Goal: Task Accomplishment & Management: Manage account settings

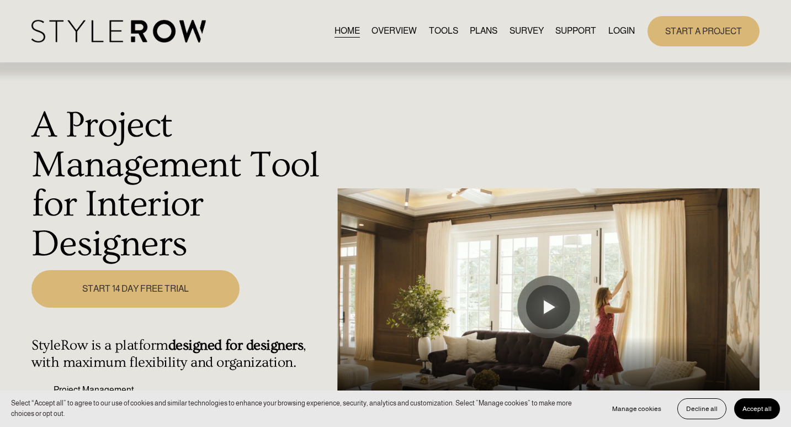
click at [625, 33] on link "LOGIN" at bounding box center [622, 31] width 27 height 15
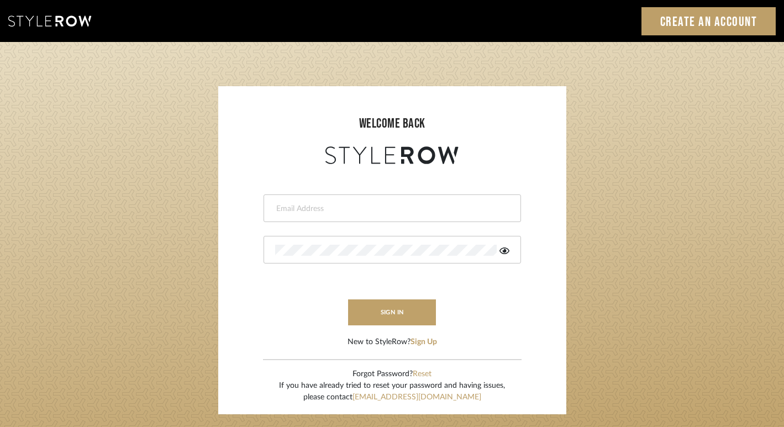
click at [416, 198] on div at bounding box center [391, 208] width 257 height 28
type input "jim@evolvedremodeling.com"
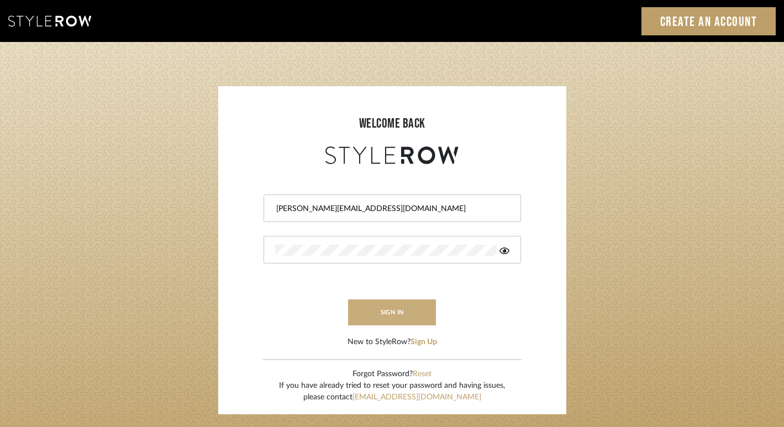
click at [380, 309] on button "sign in" at bounding box center [392, 312] width 88 height 26
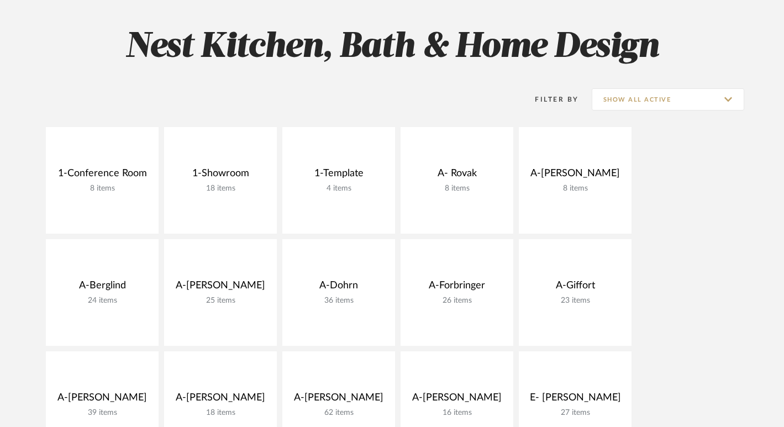
scroll to position [187, 0]
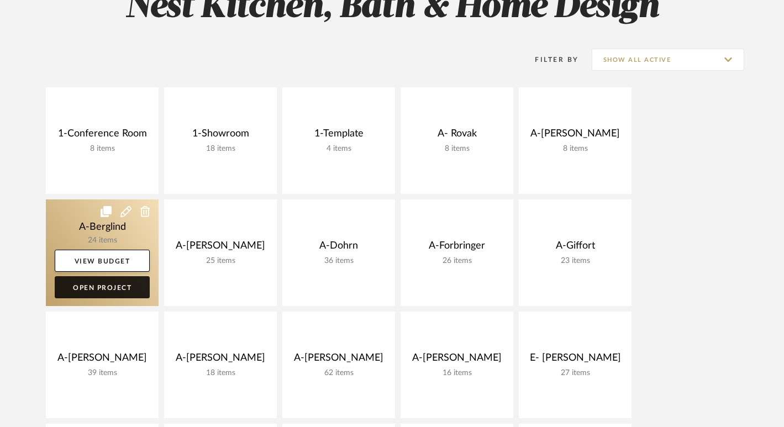
click at [131, 282] on link "Open Project" at bounding box center [102, 287] width 95 height 22
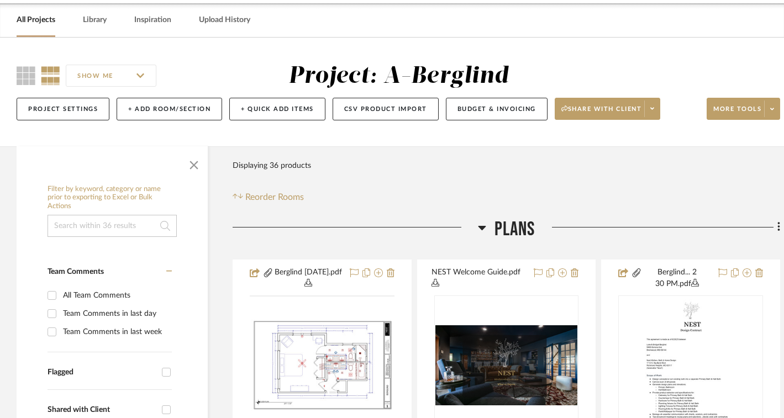
scroll to position [189, 0]
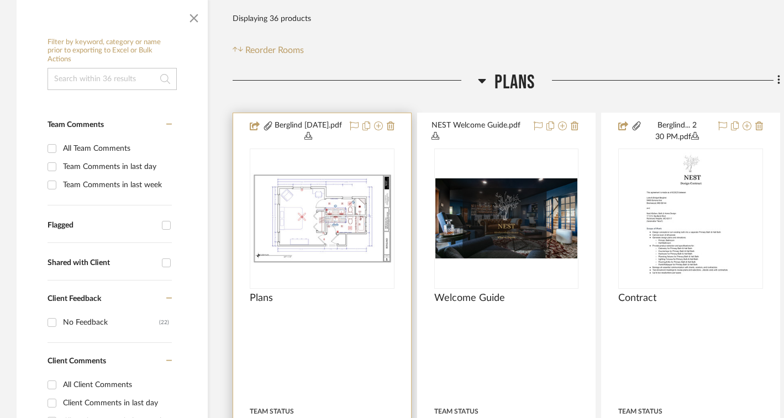
click at [337, 213] on img "0" at bounding box center [322, 219] width 142 height 92
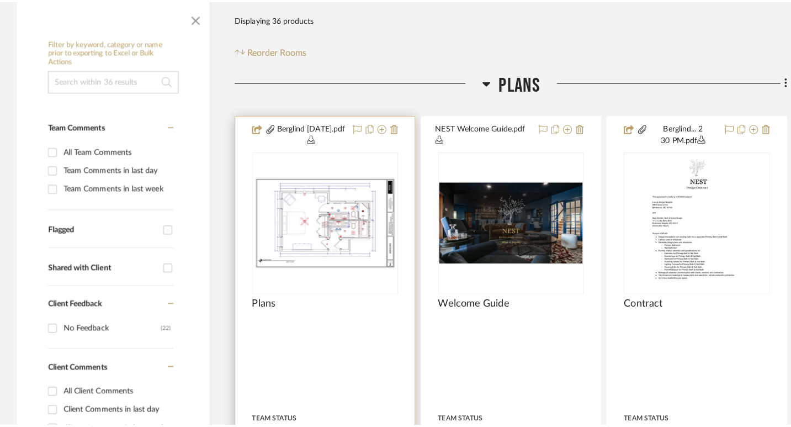
scroll to position [0, 0]
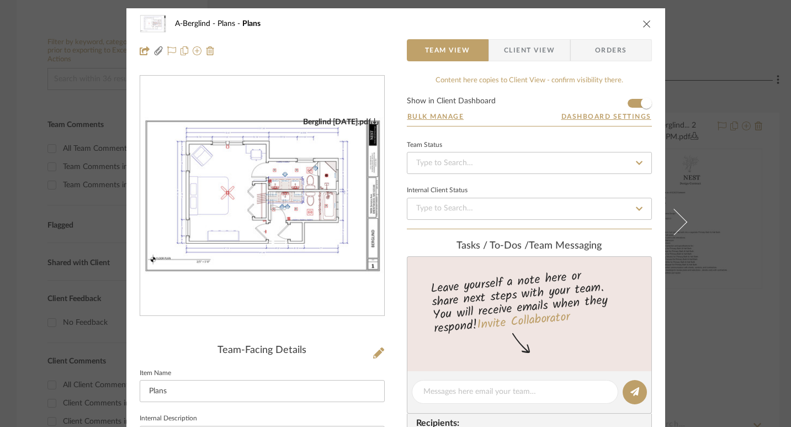
click at [337, 213] on img "0" at bounding box center [262, 196] width 244 height 158
